Goal: Transaction & Acquisition: Purchase product/service

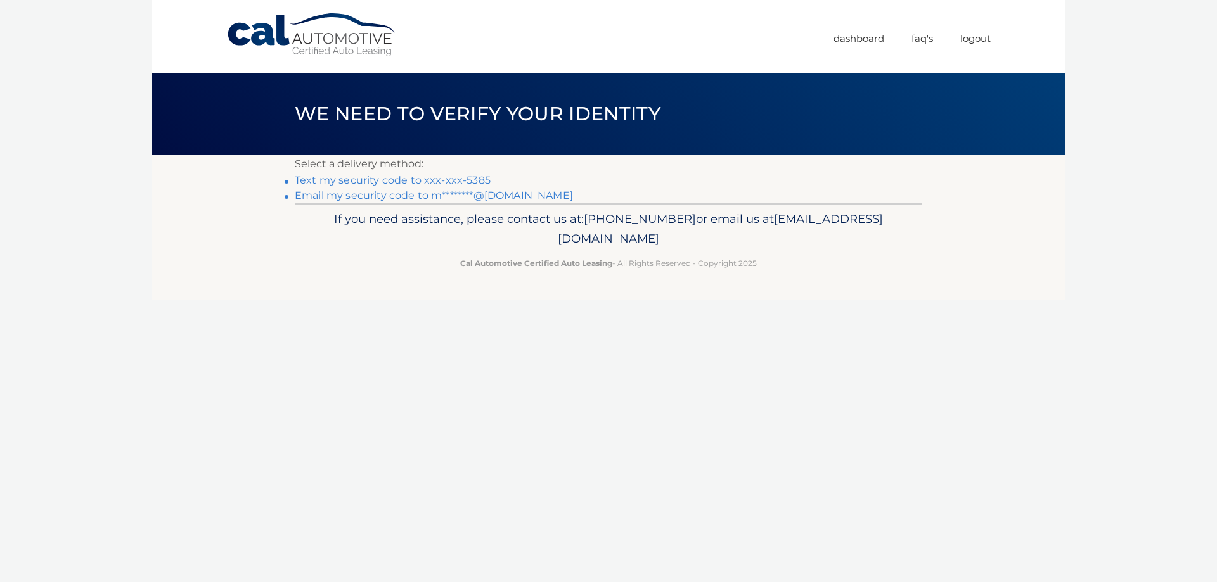
click at [309, 181] on link "Text my security code to xxx-xxx-5385" at bounding box center [393, 180] width 196 height 12
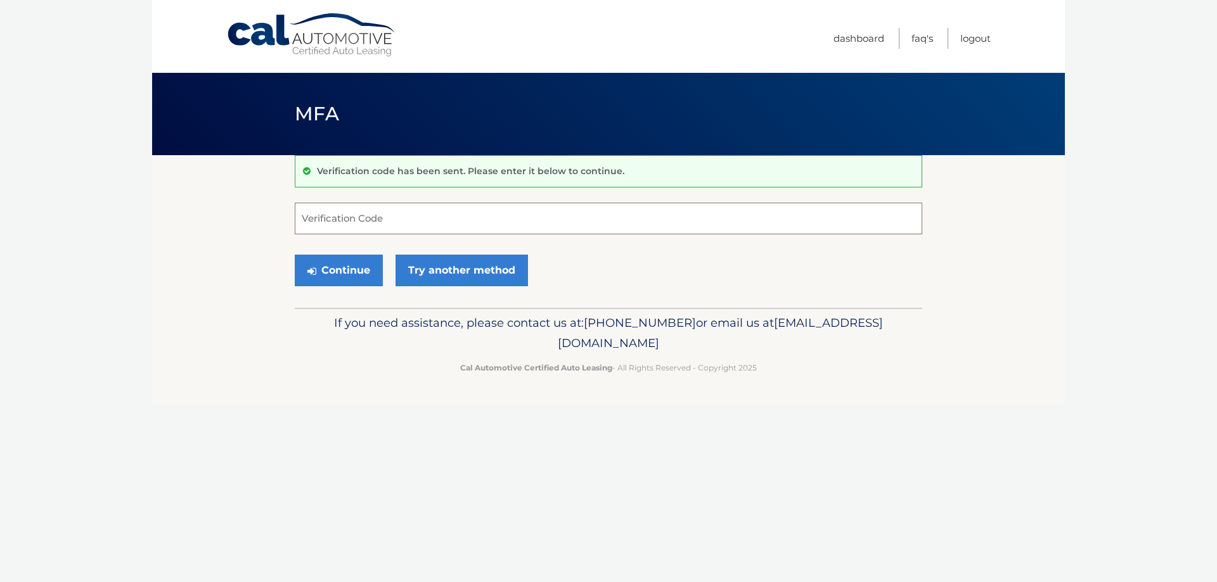
click at [446, 218] on input "Verification Code" at bounding box center [608, 219] width 627 height 32
type input "696188"
click at [295, 255] on button "Continue" at bounding box center [339, 271] width 88 height 32
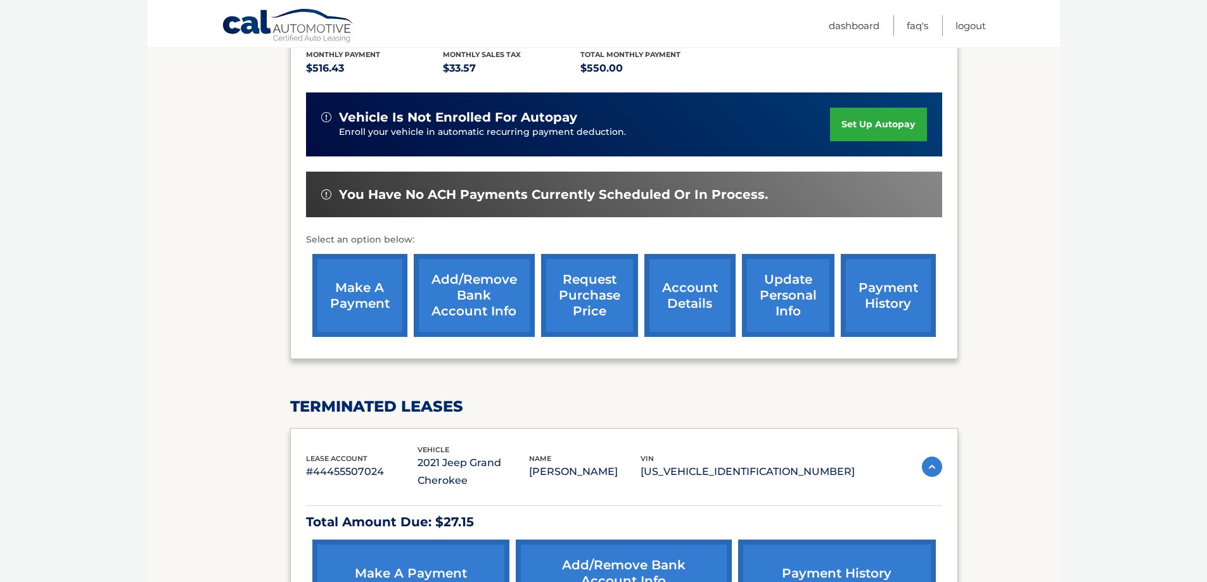
scroll to position [317, 0]
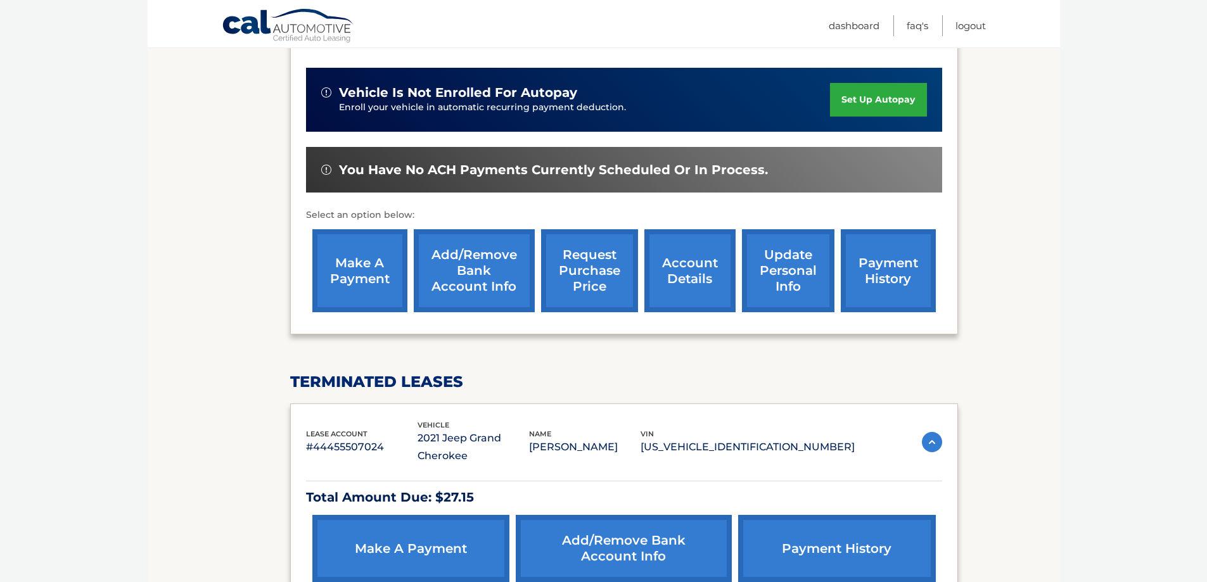
click at [365, 273] on link "make a payment" at bounding box center [359, 270] width 95 height 83
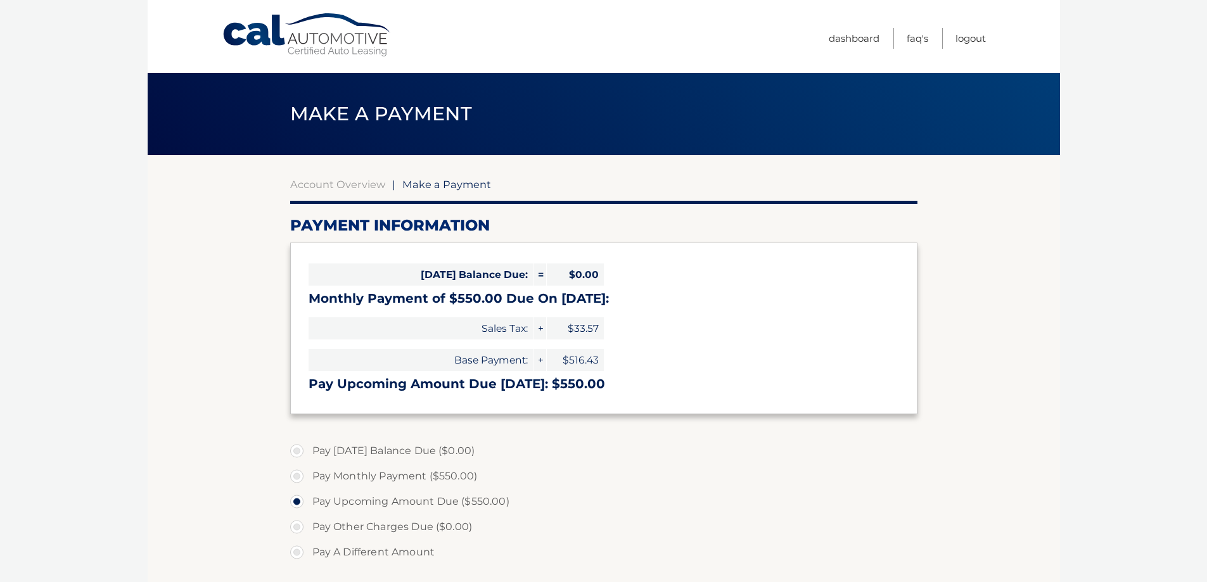
select select "NmU2NWQ0NzMtMTI5ZS00ZTQ0LWJkYTItODU1NDNmOTc1Njky"
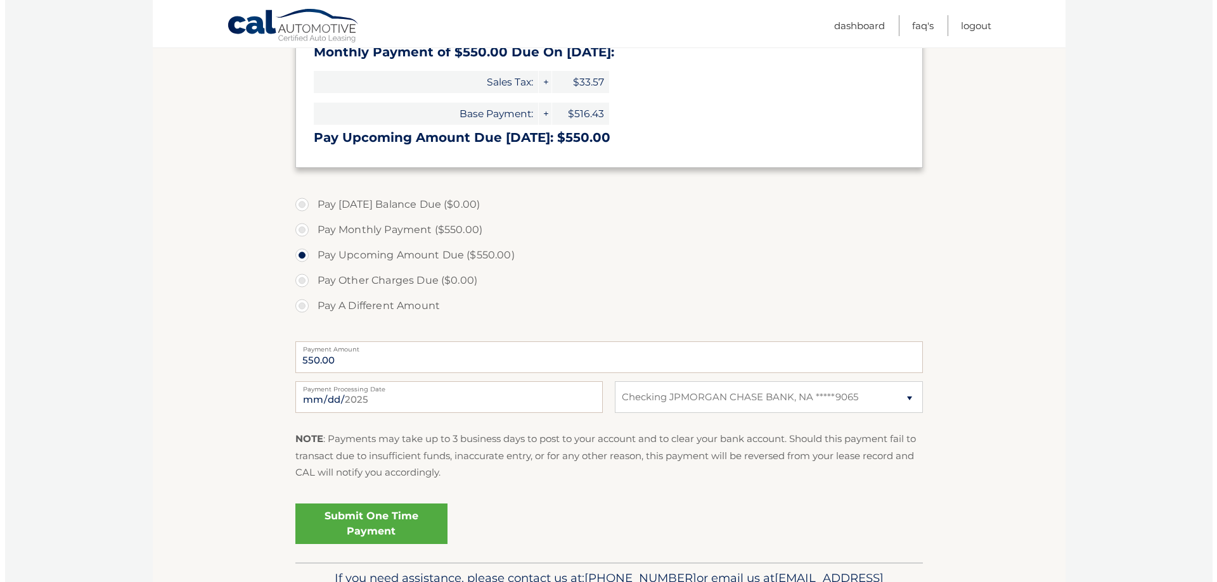
scroll to position [254, 0]
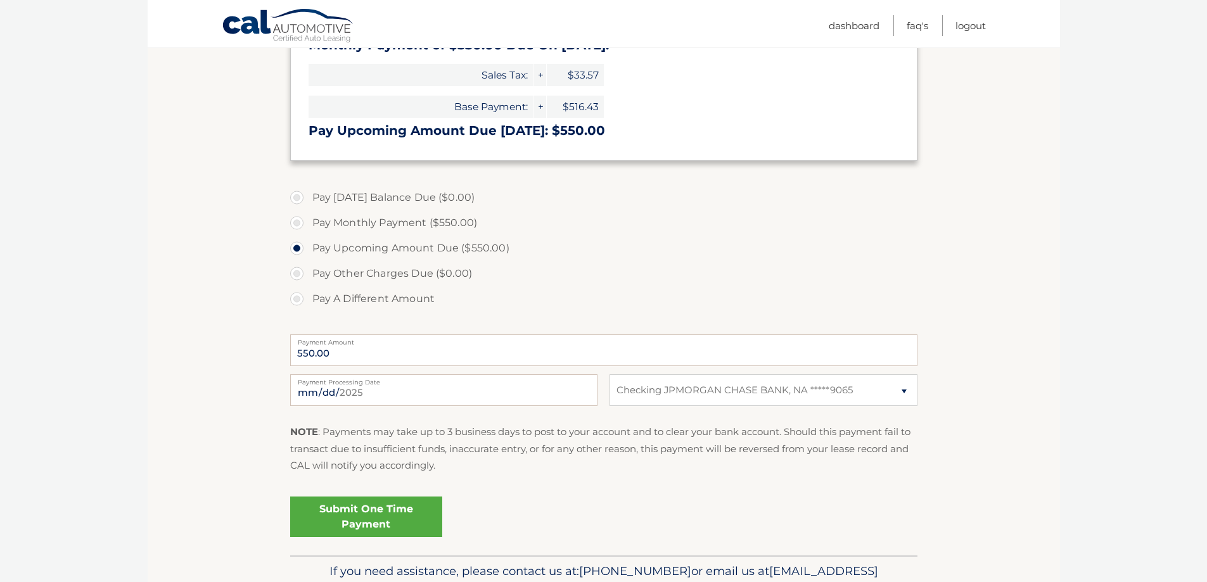
click at [301, 224] on label "Pay Monthly Payment ($550.00)" at bounding box center [603, 222] width 627 height 25
click at [301, 224] on input "Pay Monthly Payment ($550.00)" at bounding box center [301, 220] width 13 height 20
radio input "true"
click at [301, 224] on label "Pay Monthly Payment ($550.00)" at bounding box center [603, 222] width 627 height 25
click at [301, 224] on input "Pay Monthly Payment ($550.00)" at bounding box center [301, 220] width 13 height 20
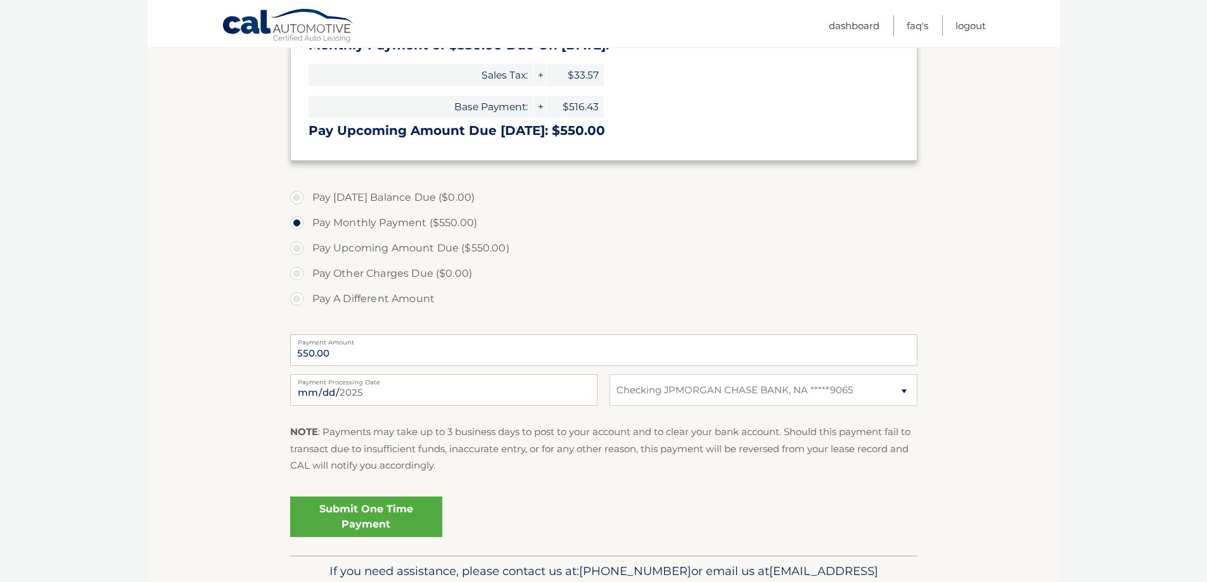
click at [696, 276] on label "Pay Other Charges Due ($0.00)" at bounding box center [603, 273] width 627 height 25
click at [399, 519] on link "Submit One Time Payment" at bounding box center [366, 517] width 152 height 41
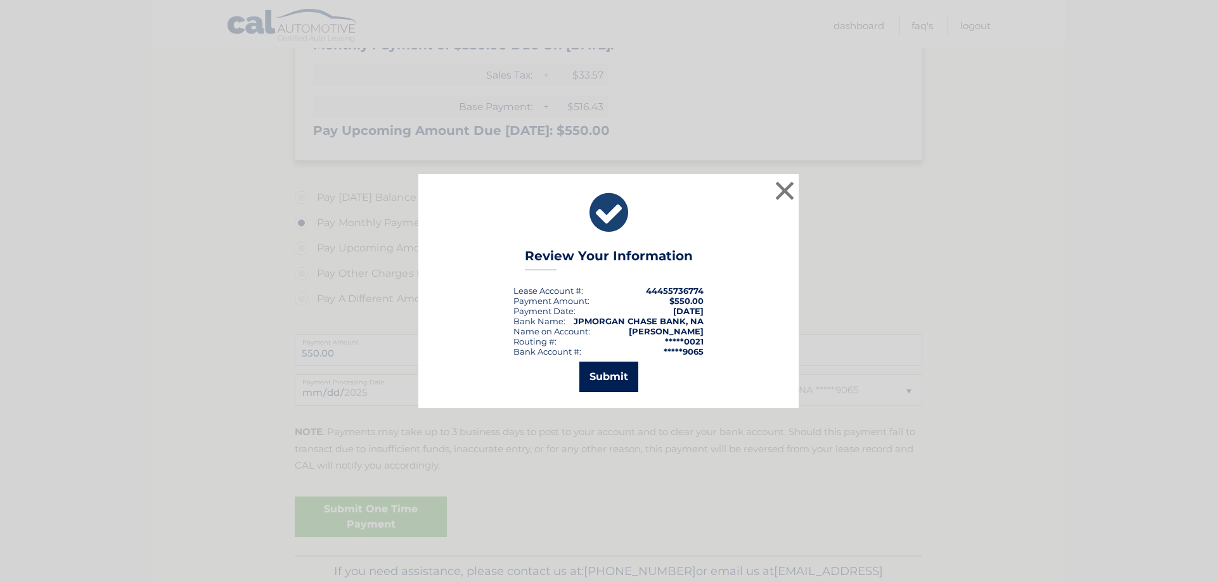
click at [609, 372] on button "Submit" at bounding box center [608, 377] width 59 height 30
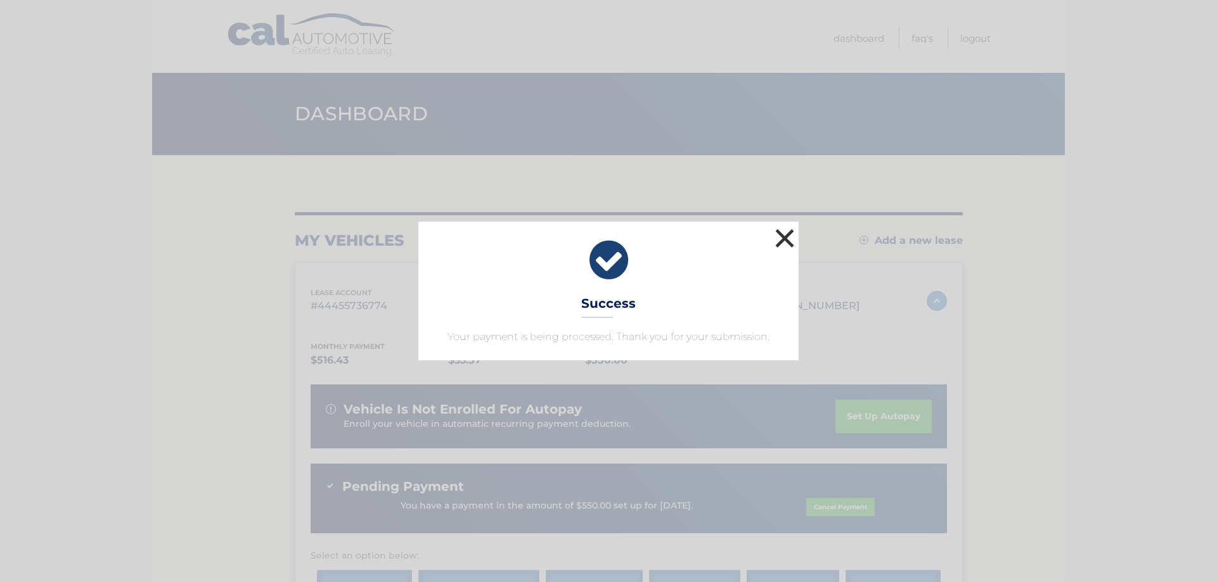
click at [785, 239] on button "×" at bounding box center [784, 238] width 25 height 25
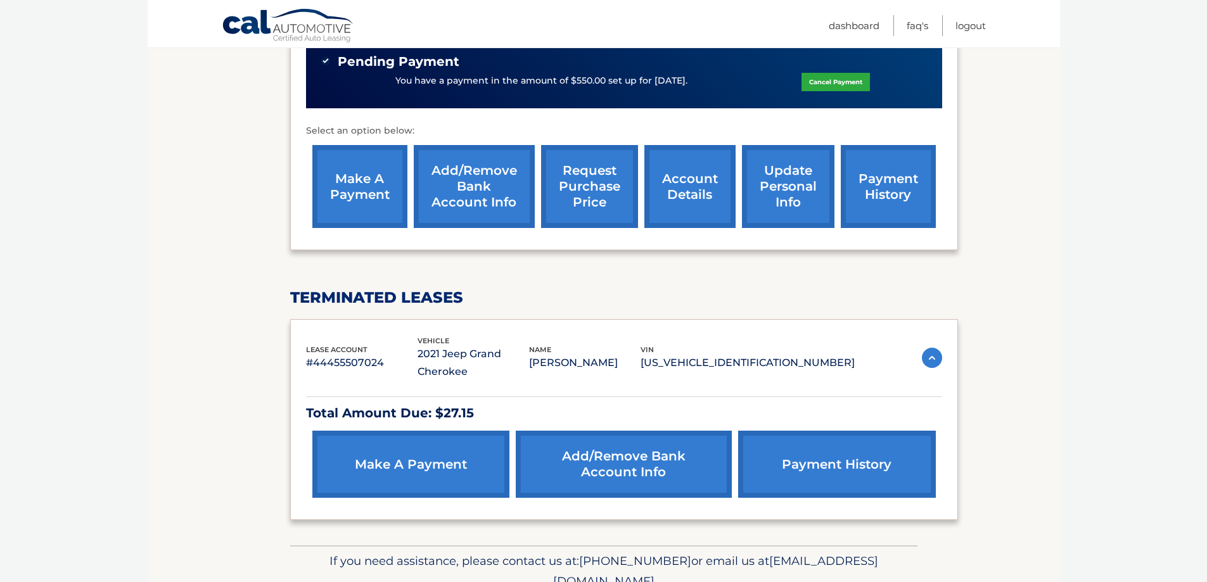
scroll to position [444, 0]
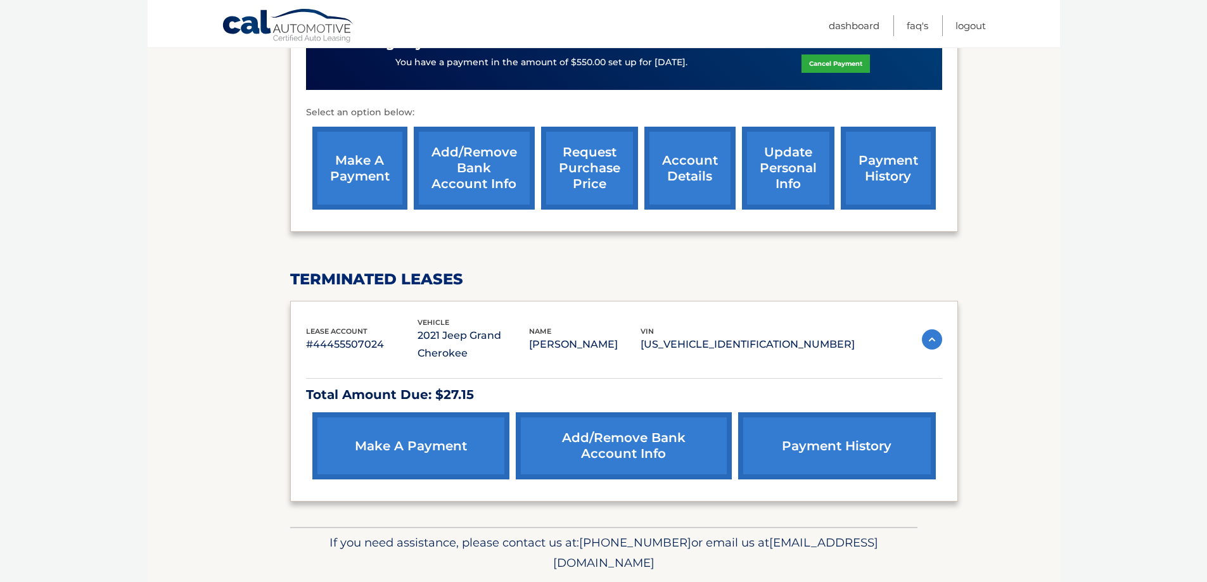
click at [861, 427] on link "payment history" at bounding box center [836, 446] width 197 height 67
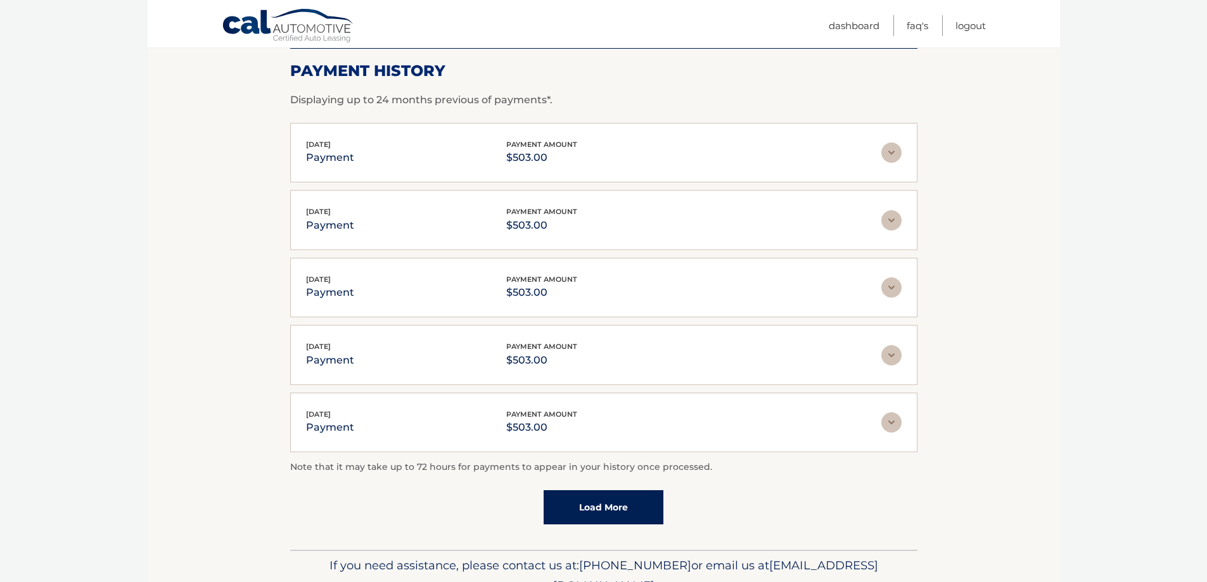
scroll to position [190, 0]
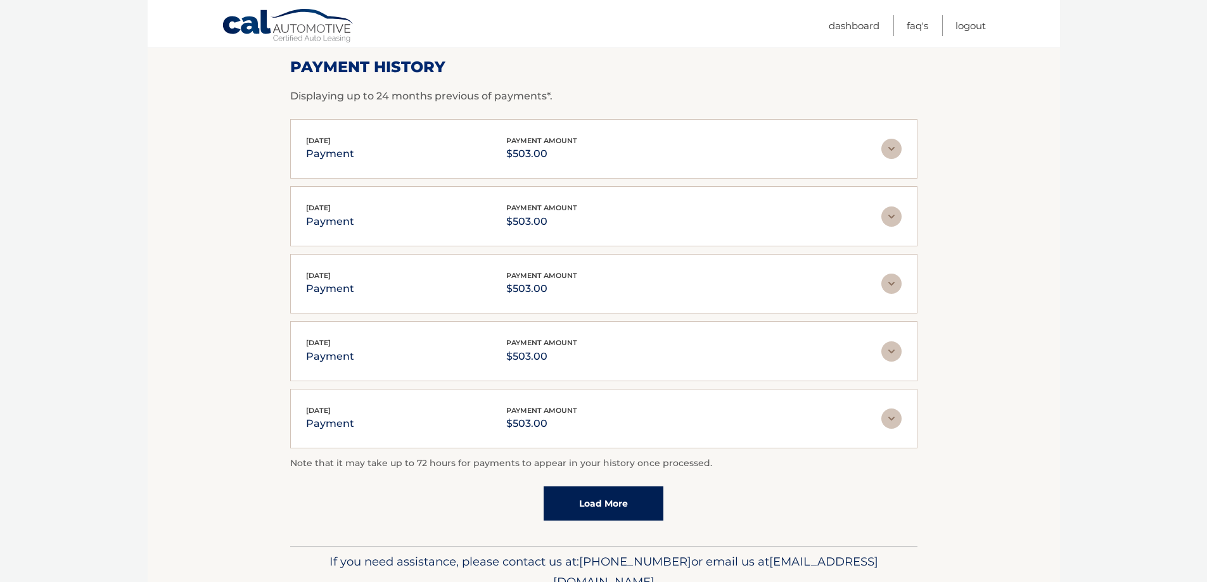
click at [893, 151] on img at bounding box center [892, 149] width 20 height 20
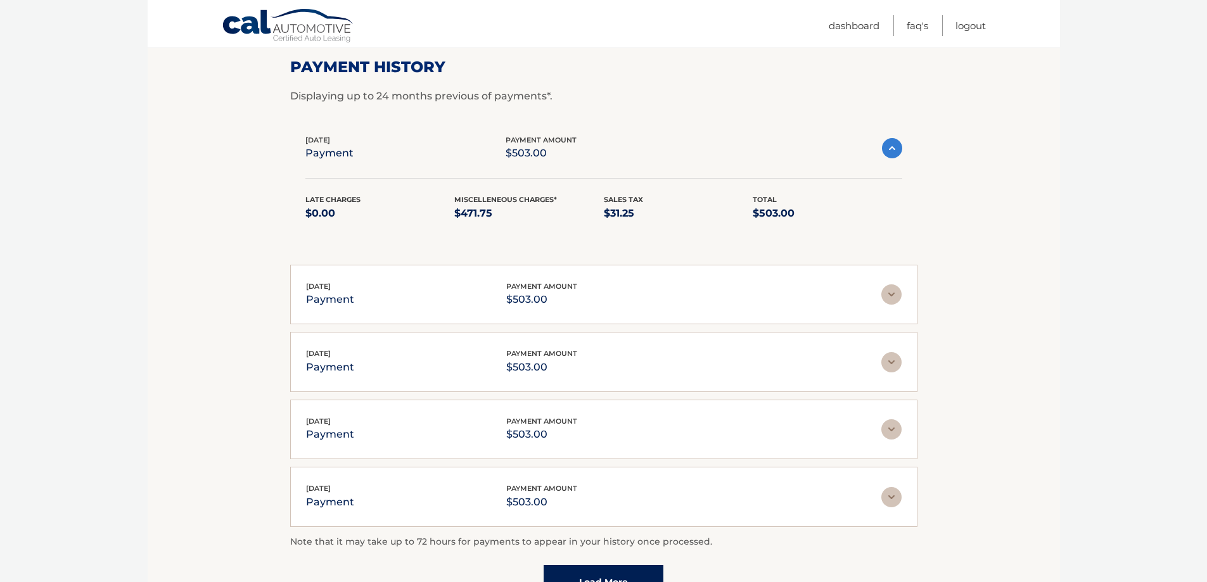
click at [893, 151] on img at bounding box center [892, 148] width 20 height 20
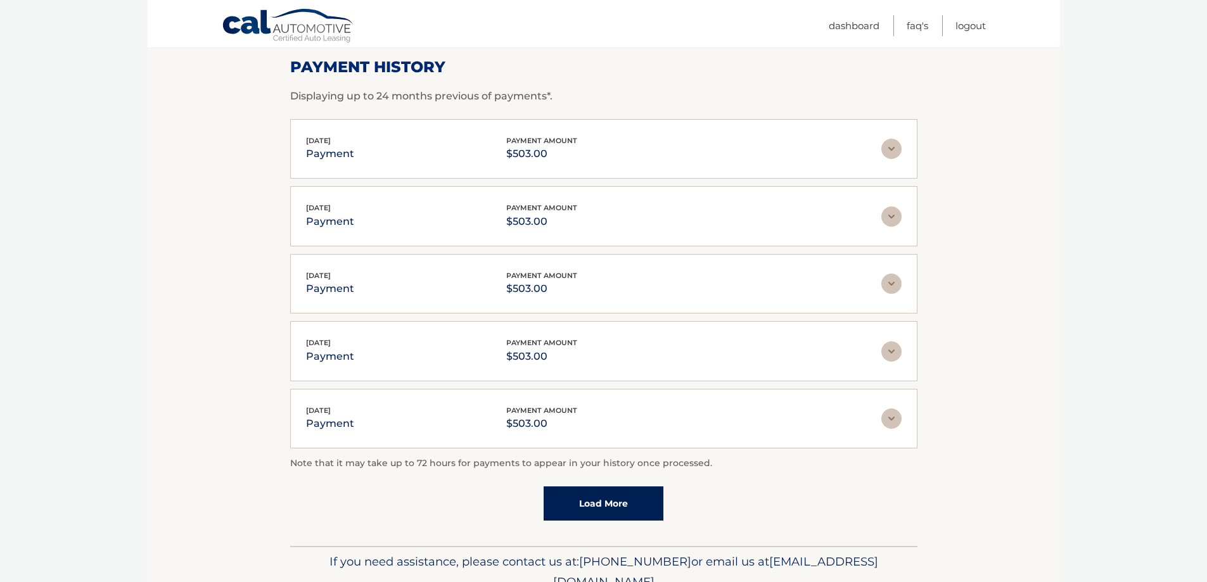
click at [568, 501] on link "Load More" at bounding box center [604, 504] width 120 height 34
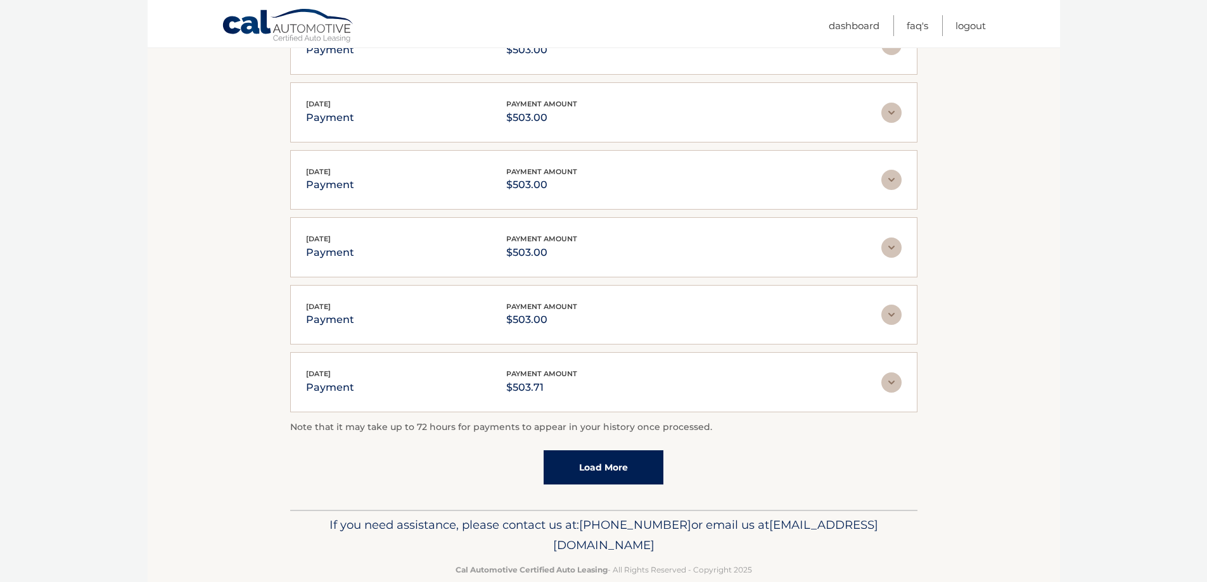
scroll to position [318, 0]
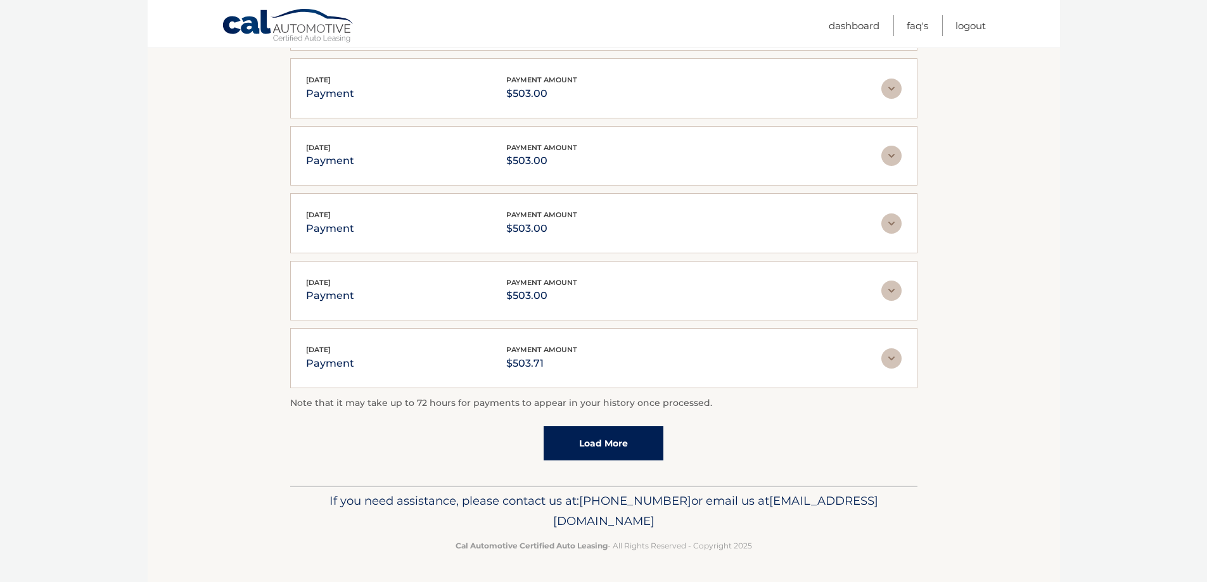
click at [642, 445] on link "Load More" at bounding box center [604, 444] width 120 height 34
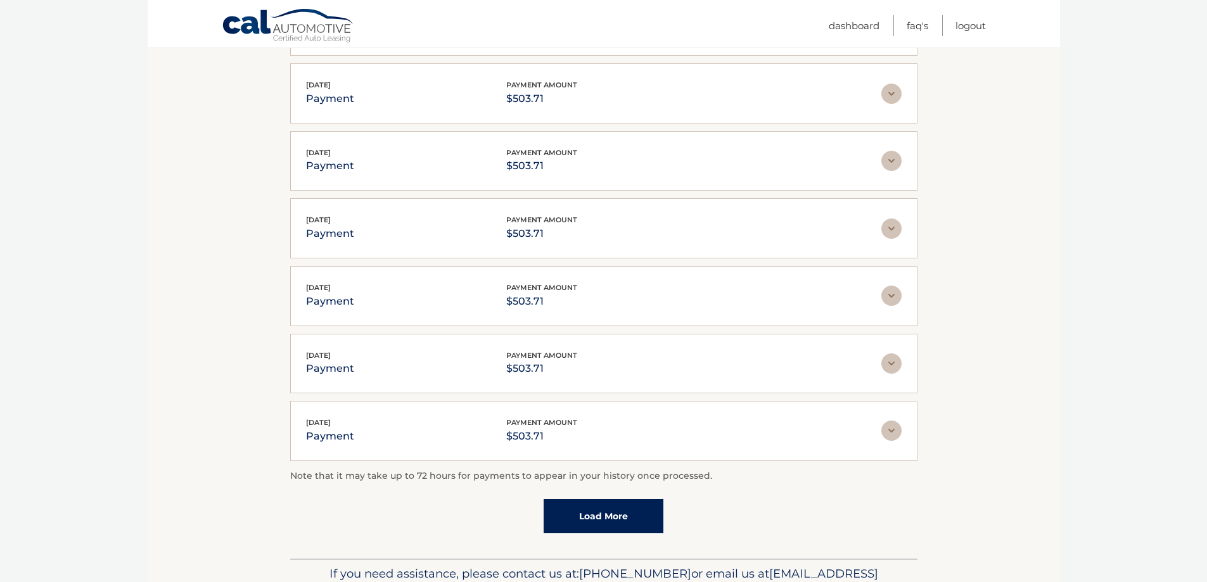
scroll to position [635, 0]
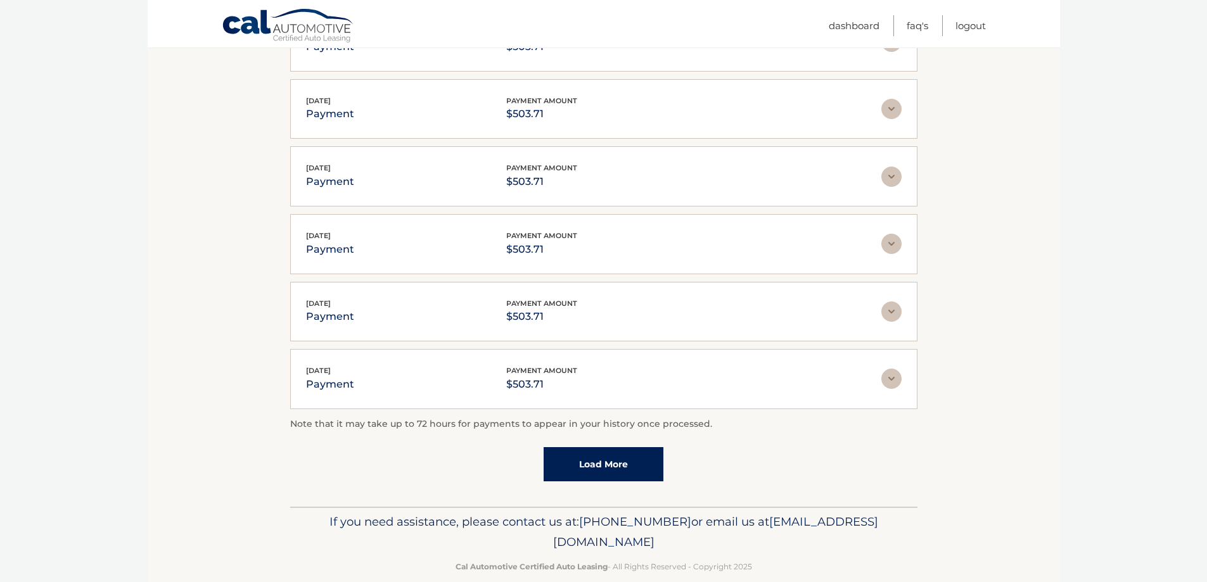
click at [605, 468] on link "Load More" at bounding box center [604, 464] width 120 height 34
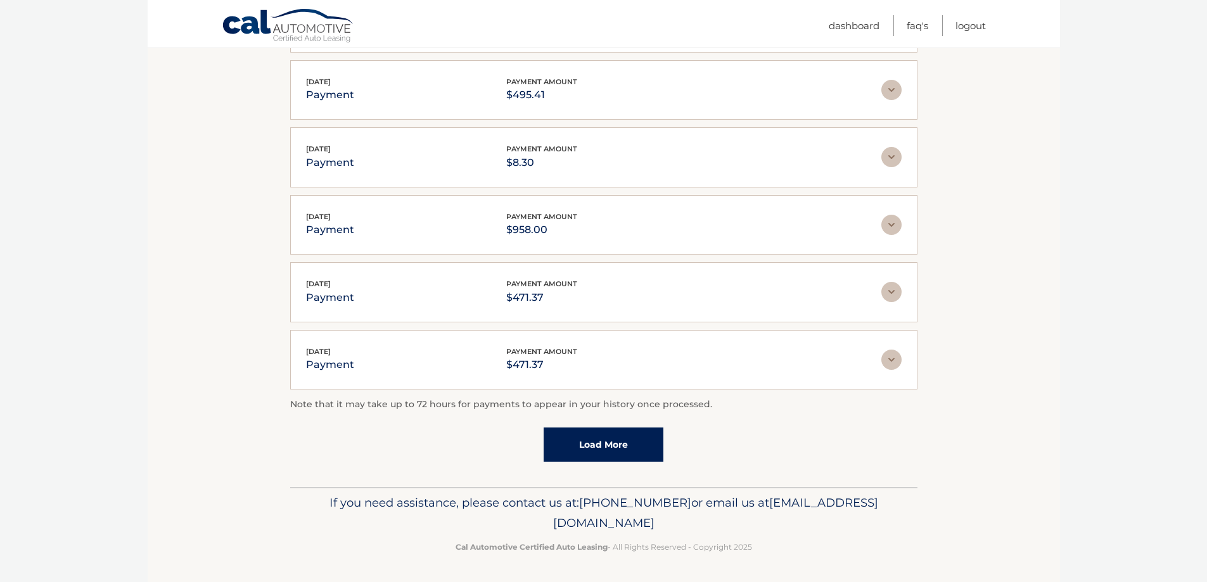
scroll to position [993, 0]
click at [622, 448] on link "Load More" at bounding box center [604, 444] width 120 height 34
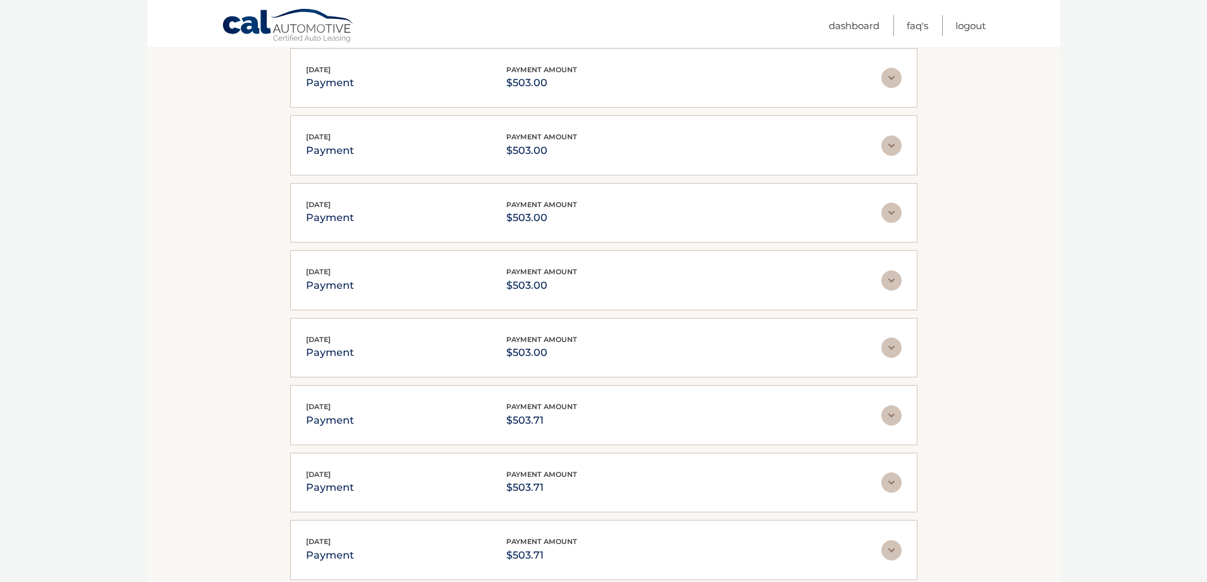
scroll to position [233, 0]
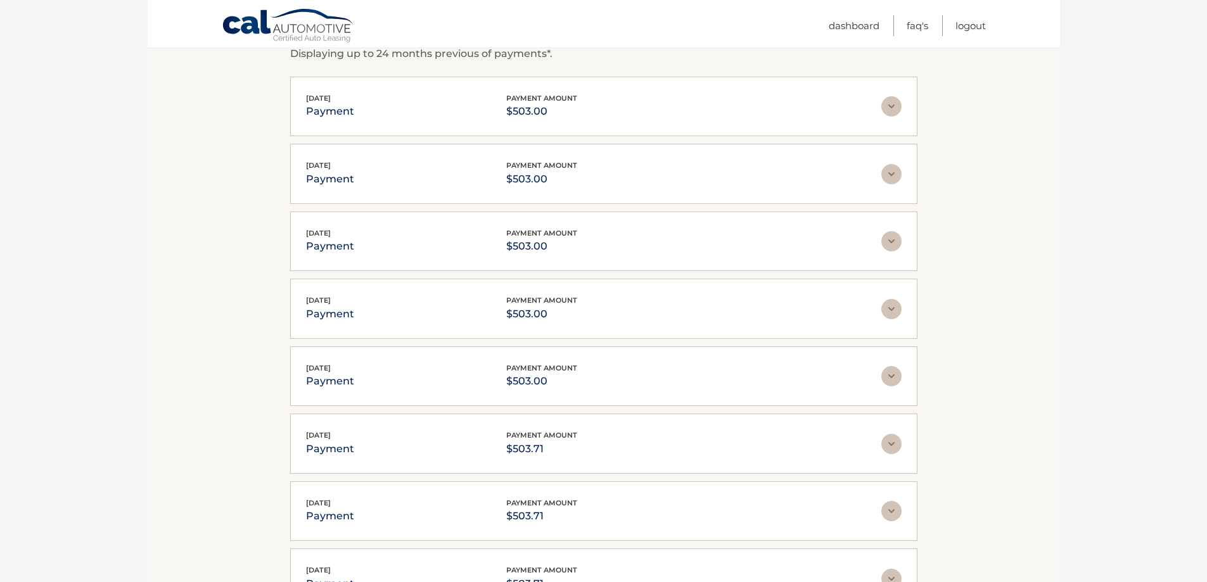
click at [883, 376] on img at bounding box center [892, 376] width 20 height 20
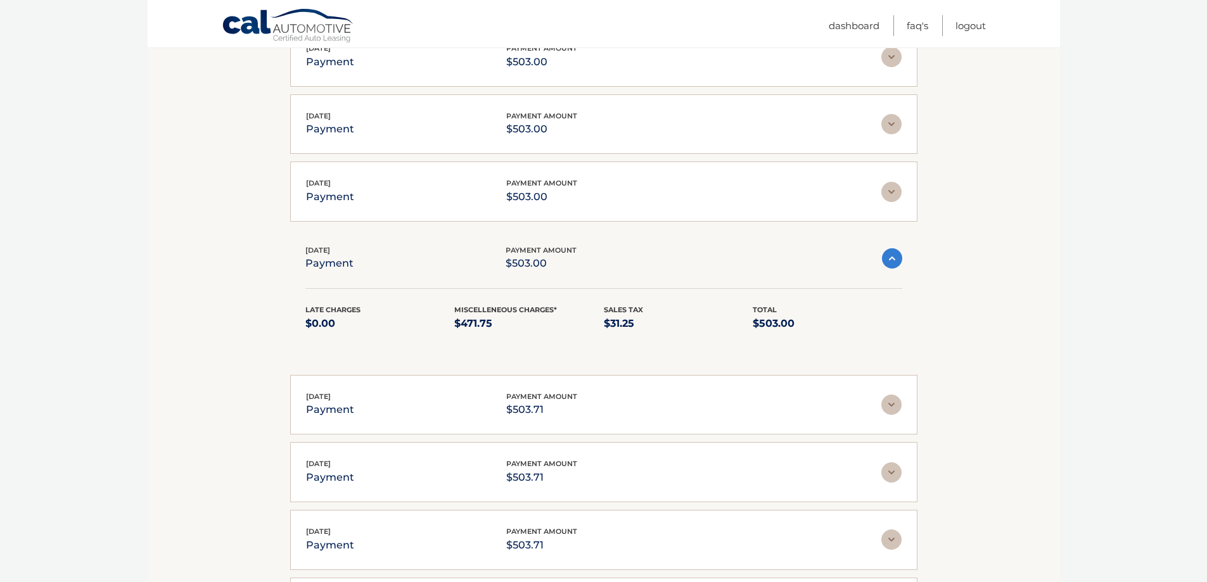
scroll to position [359, 0]
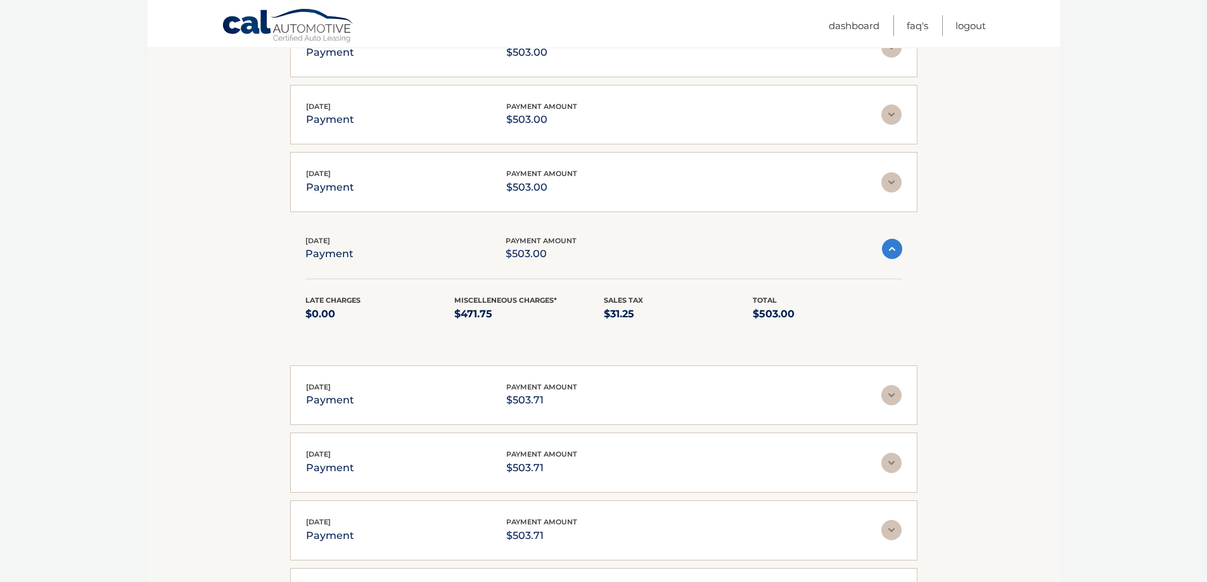
click at [894, 395] on img at bounding box center [892, 395] width 20 height 20
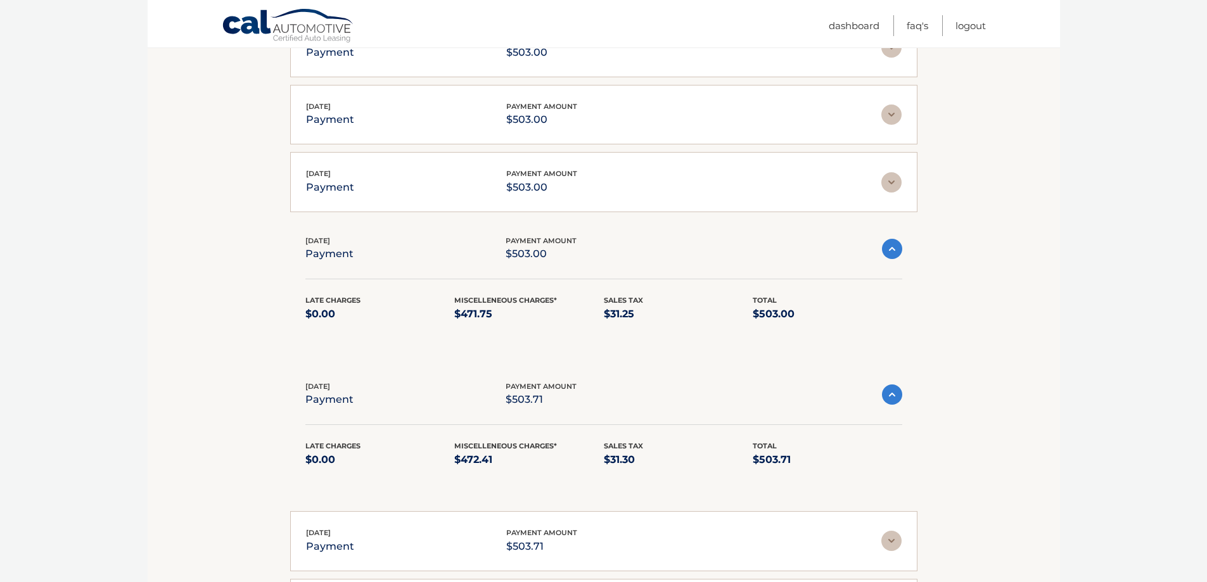
click at [894, 395] on img at bounding box center [892, 395] width 20 height 20
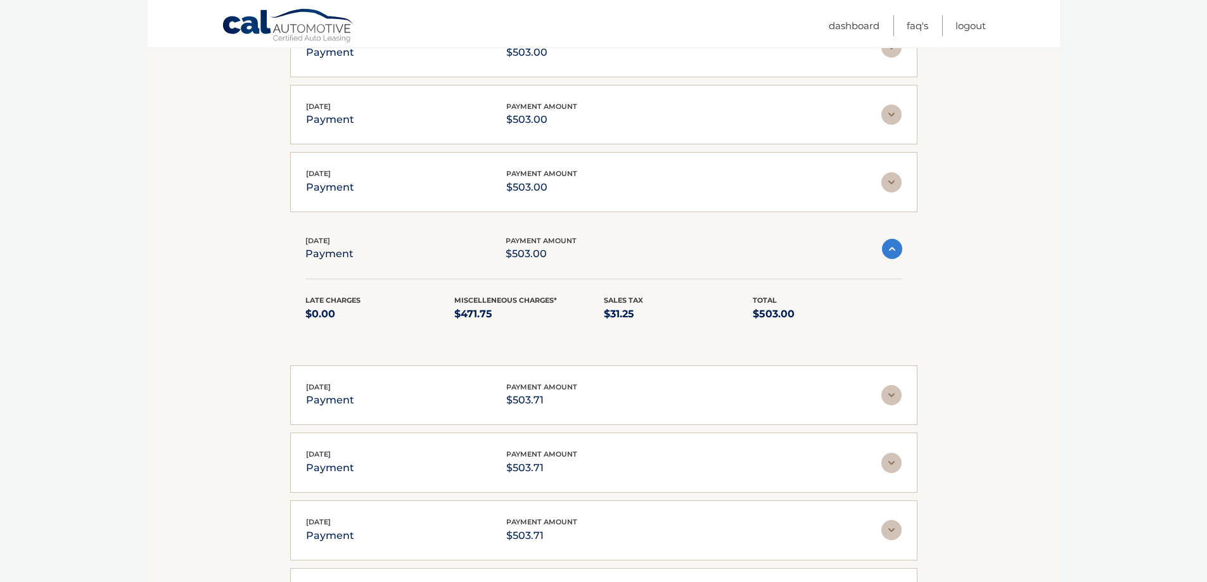
click at [896, 248] on img at bounding box center [892, 249] width 20 height 20
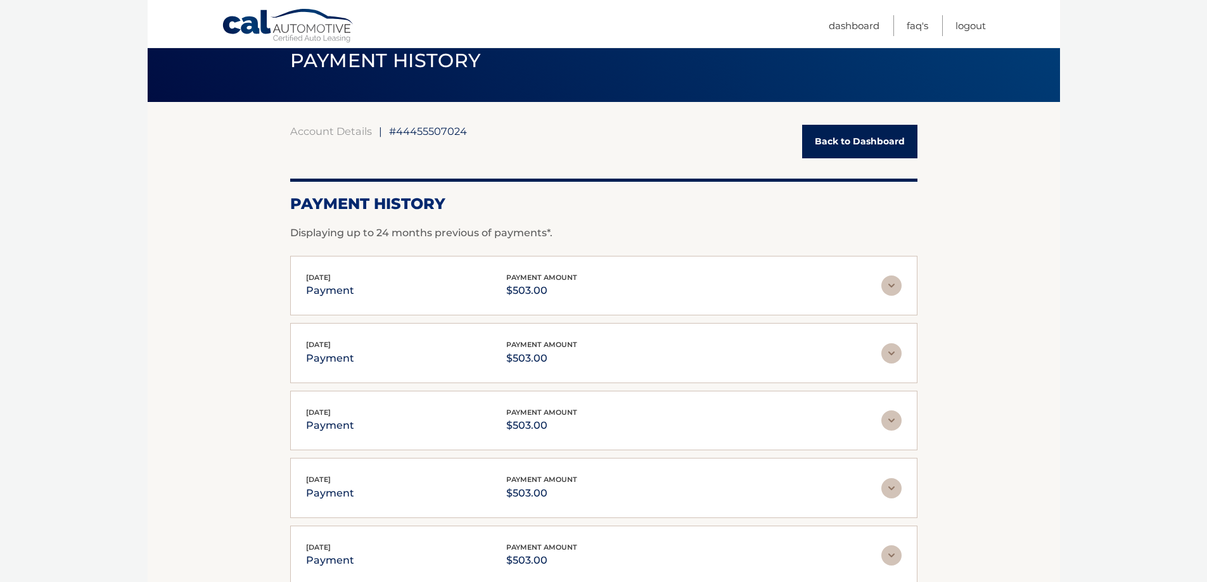
scroll to position [0, 0]
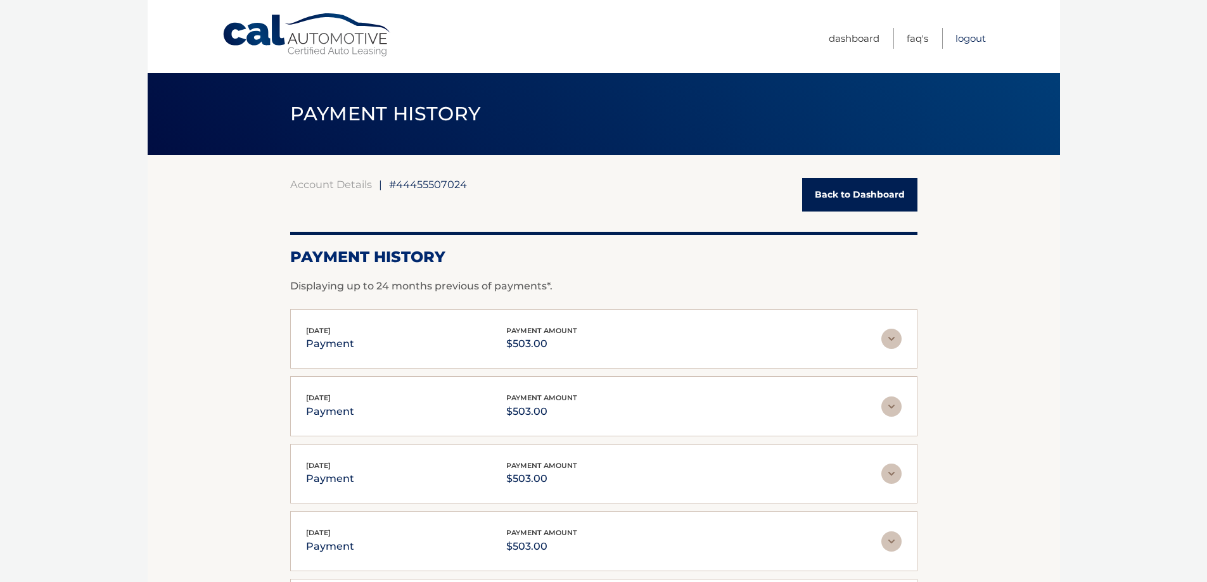
drag, startPoint x: 972, startPoint y: 39, endPoint x: 979, endPoint y: 46, distance: 9.4
click at [972, 39] on link "Logout" at bounding box center [971, 38] width 30 height 21
